Goal: Information Seeking & Learning: Learn about a topic

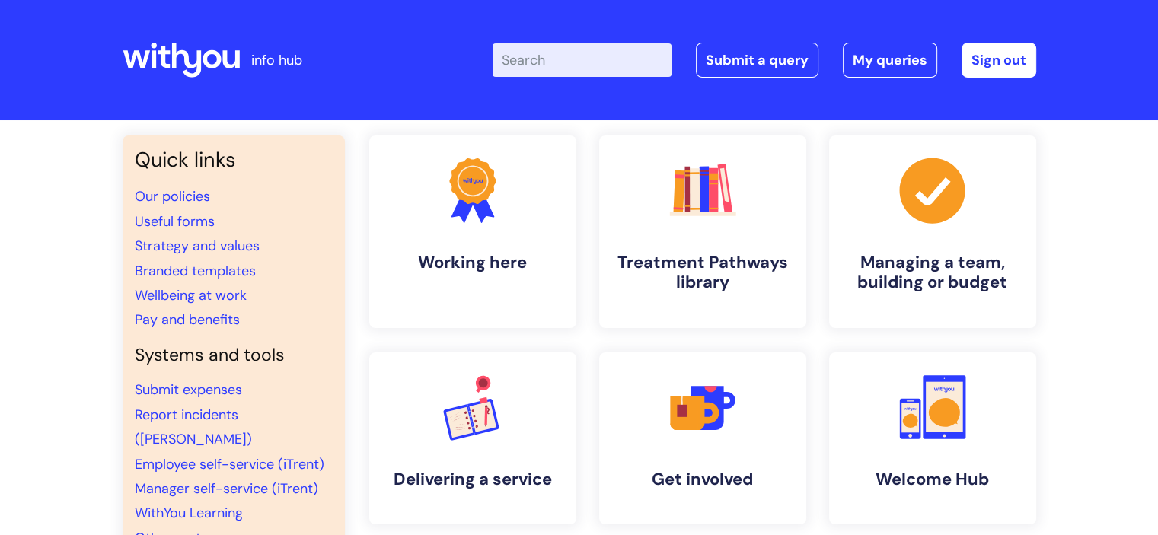
click at [560, 68] on input "Enter your search term here..." at bounding box center [582, 60] width 179 height 34
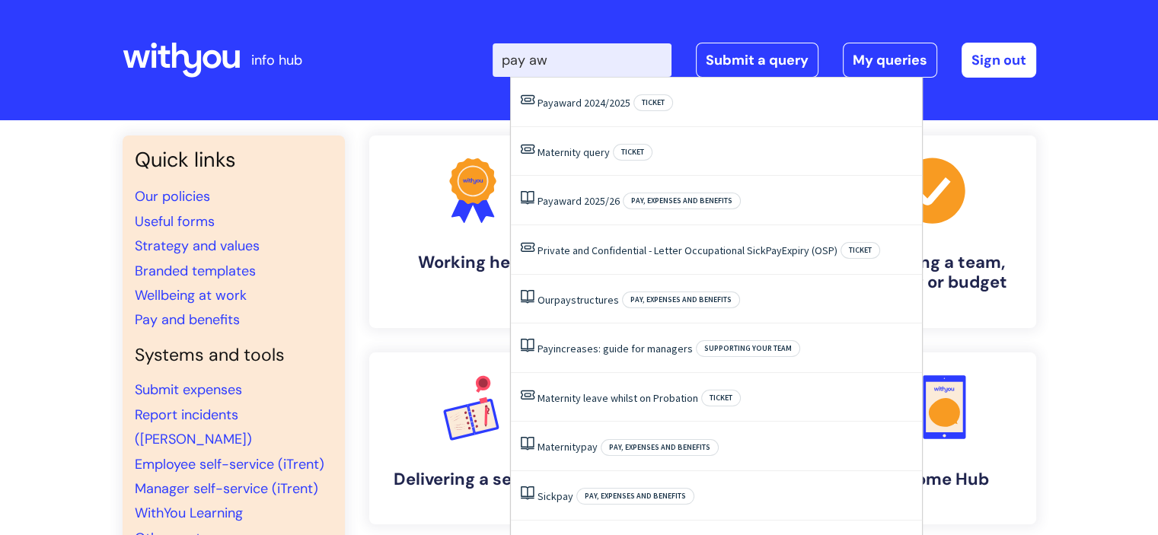
type input "pay awa"
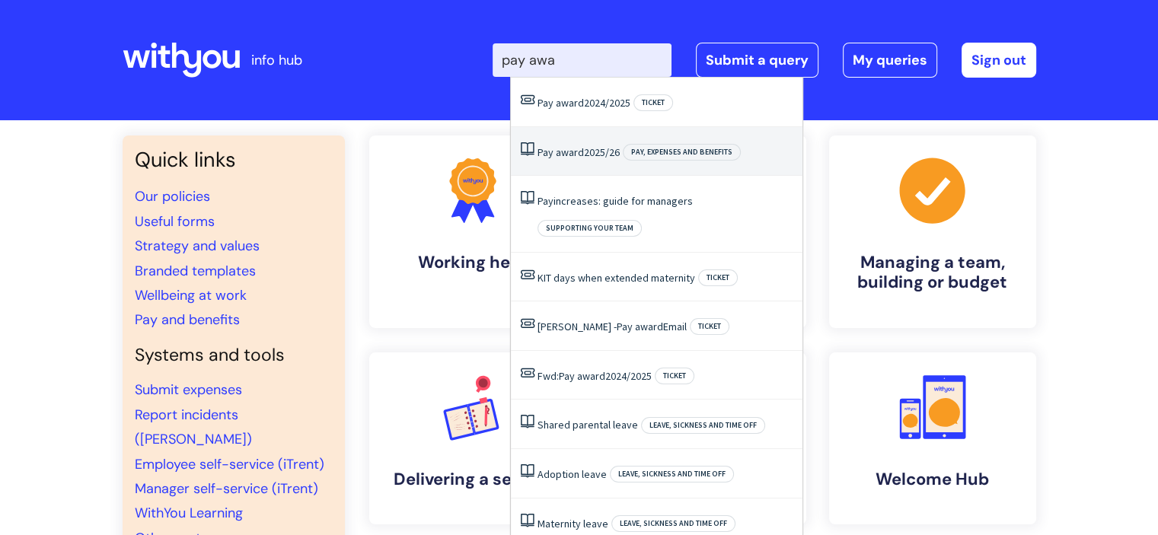
click at [583, 167] on li "Pay award 2025/26 Pay, expenses and benefits" at bounding box center [657, 152] width 292 height 50
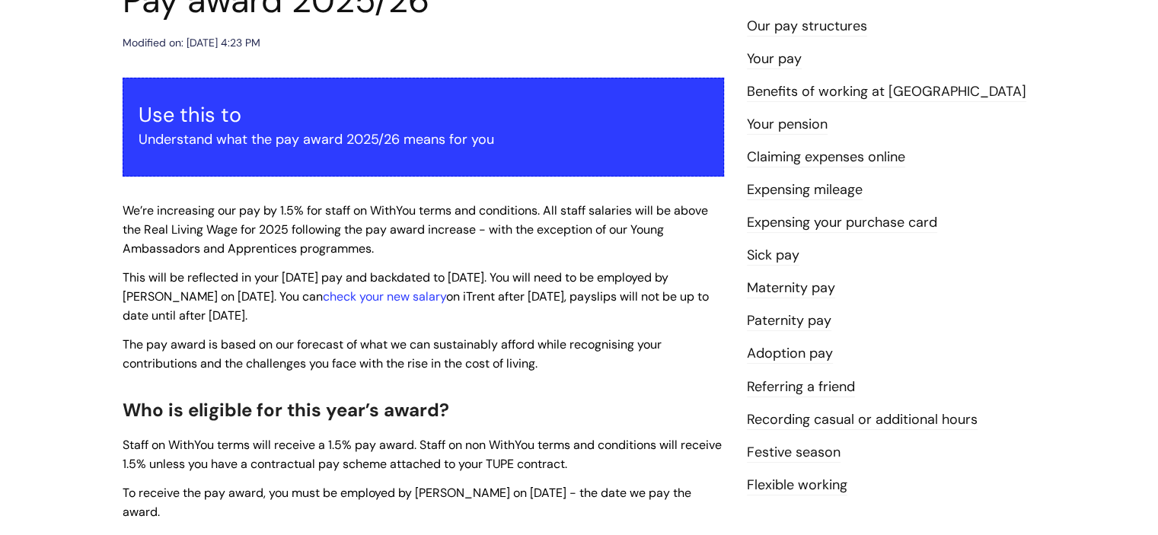
scroll to position [198, 0]
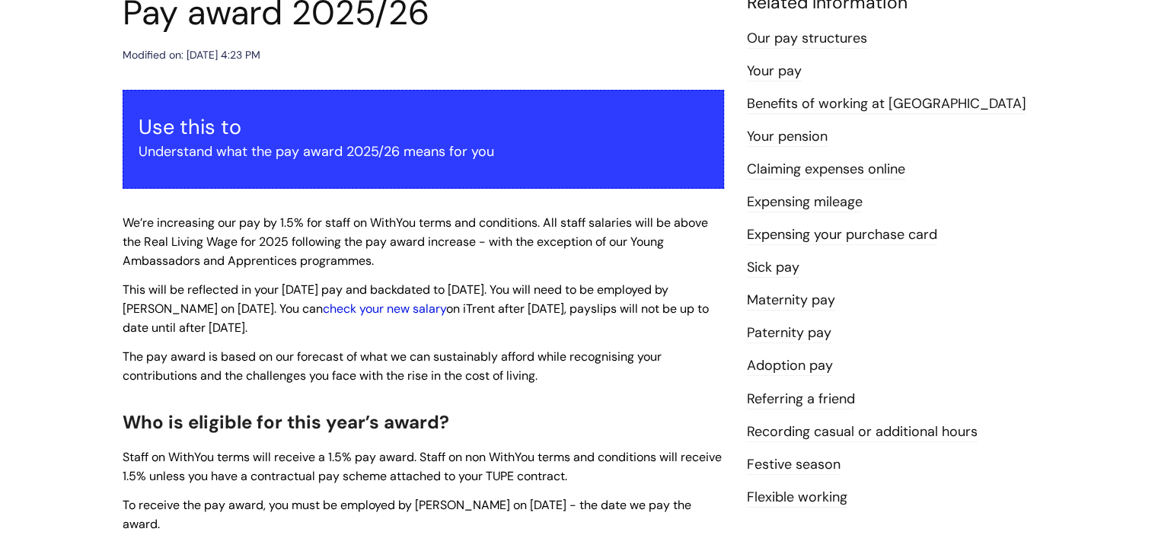
click at [369, 313] on link "check your new salary" at bounding box center [384, 309] width 123 height 16
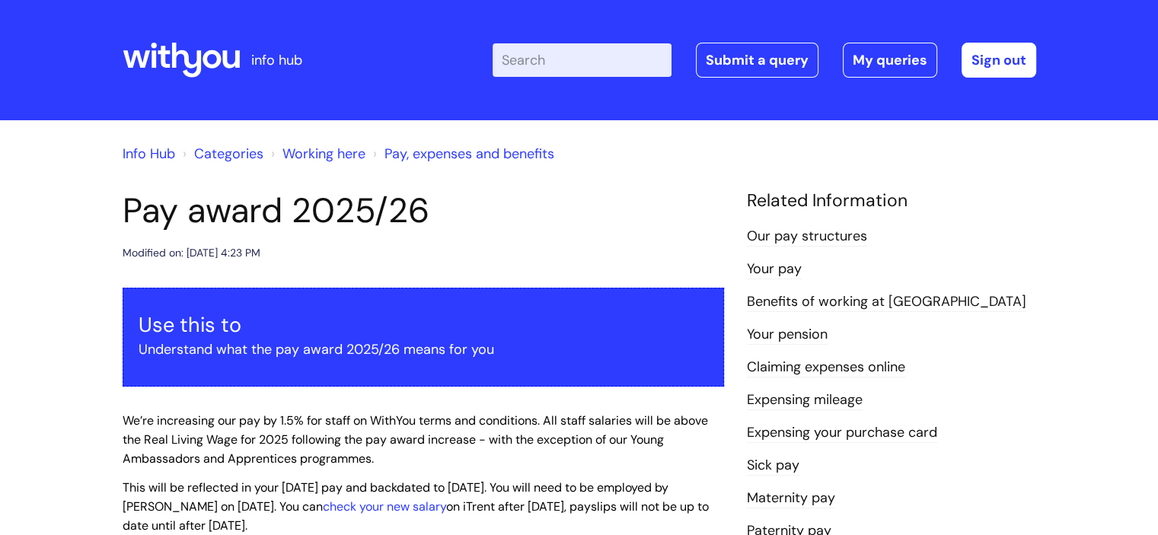
click at [576, 76] on input "Enter your search term here..." at bounding box center [582, 60] width 179 height 34
click at [458, 148] on link "Pay, expenses and benefits" at bounding box center [470, 154] width 170 height 18
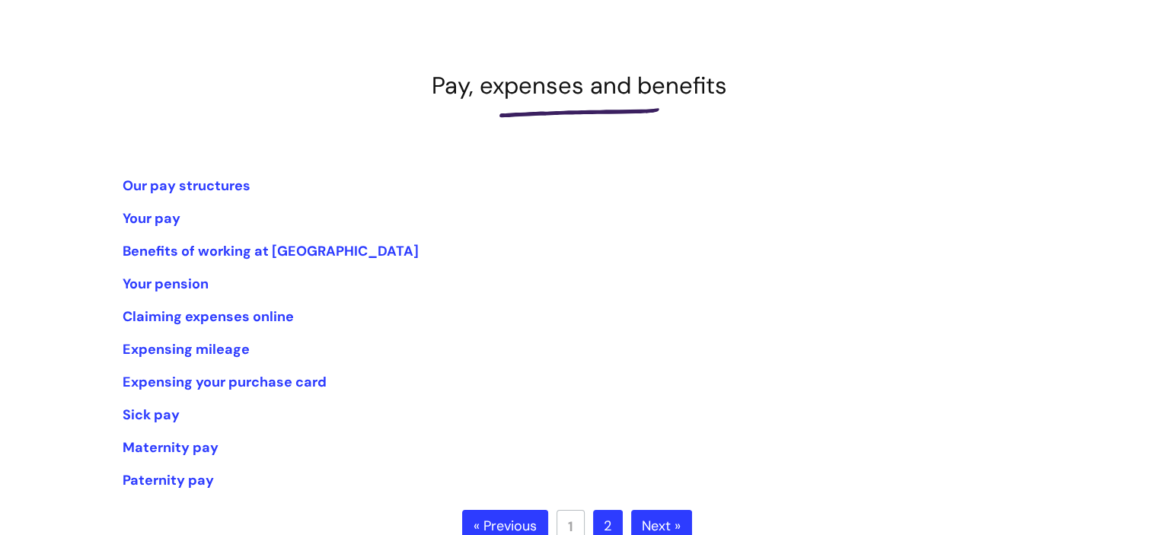
scroll to position [177, 0]
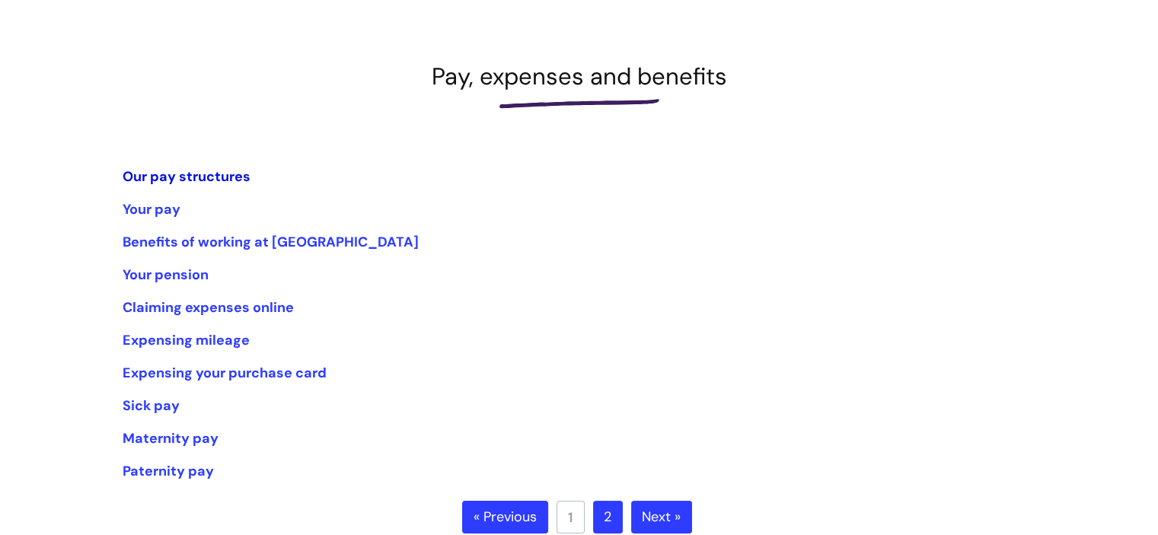
click at [201, 172] on link "Our pay structures" at bounding box center [187, 177] width 128 height 18
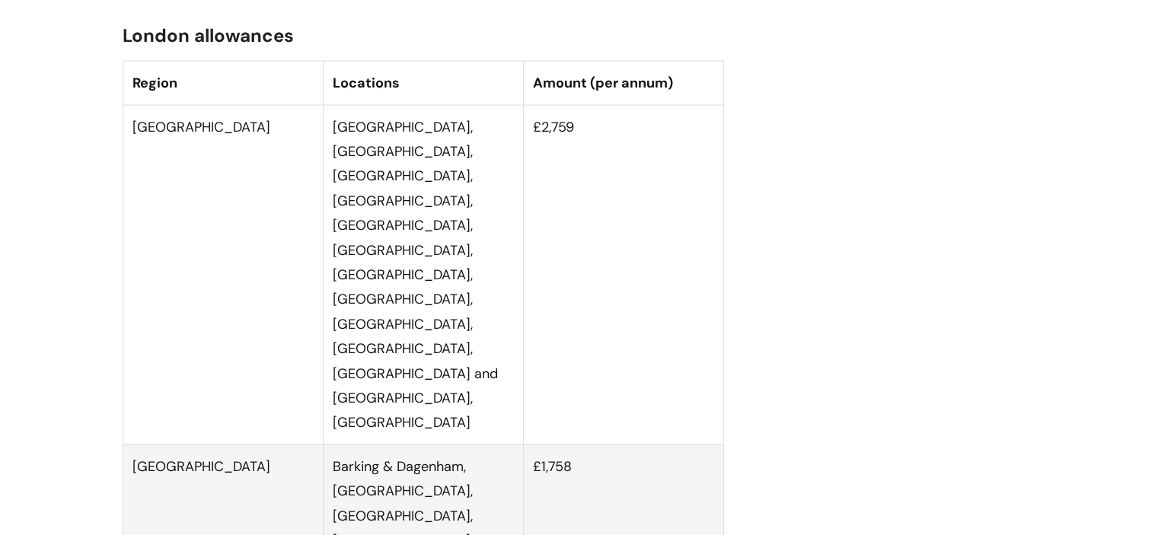
scroll to position [3213, 0]
click at [400, 307] on td "[GEOGRAPHIC_DATA], [GEOGRAPHIC_DATA], [GEOGRAPHIC_DATA], [GEOGRAPHIC_DATA], [GE…" at bounding box center [423, 274] width 200 height 340
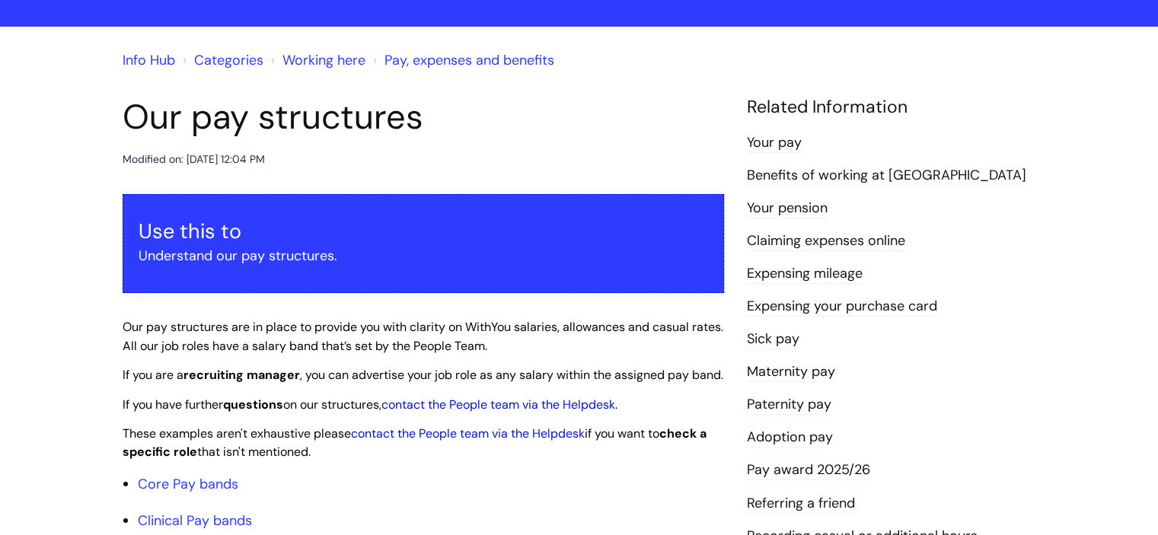
scroll to position [246, 0]
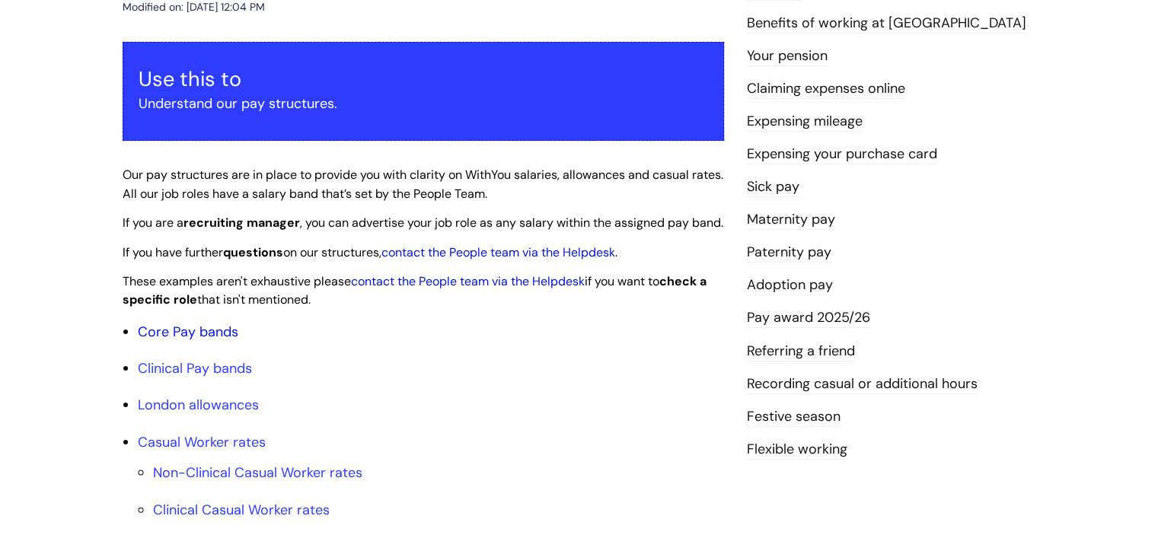
click at [210, 341] on link "Core Pay bands" at bounding box center [188, 332] width 101 height 18
click at [209, 341] on link "Core Pay bands" at bounding box center [188, 332] width 101 height 18
click at [212, 378] on link "Clinical Pay bands" at bounding box center [195, 368] width 114 height 18
